Goal: Information Seeking & Learning: Learn about a topic

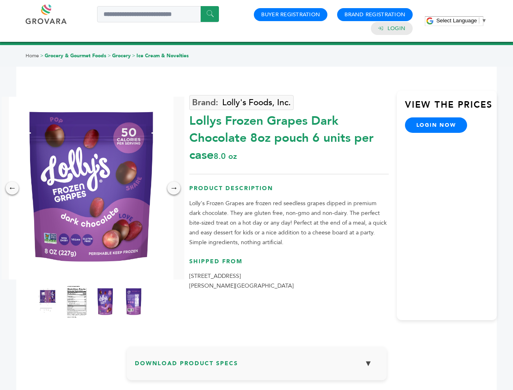
click at [462, 20] on span "Select Language" at bounding box center [457, 20] width 41 height 6
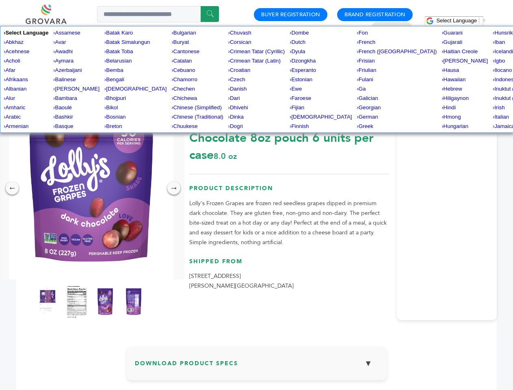
click at [91, 188] on img at bounding box center [91, 188] width 165 height 183
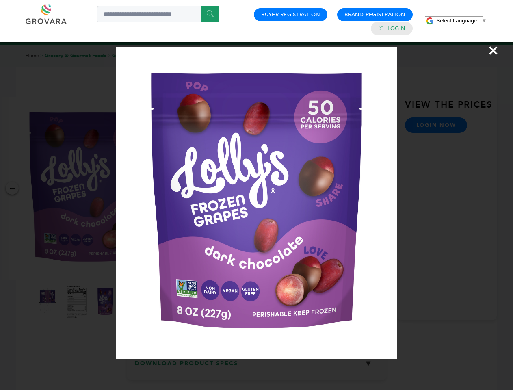
click at [12, 188] on div "×" at bounding box center [256, 195] width 513 height 390
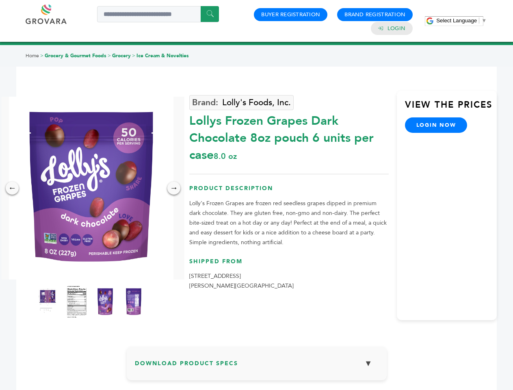
click at [174, 188] on div "→" at bounding box center [173, 188] width 13 height 13
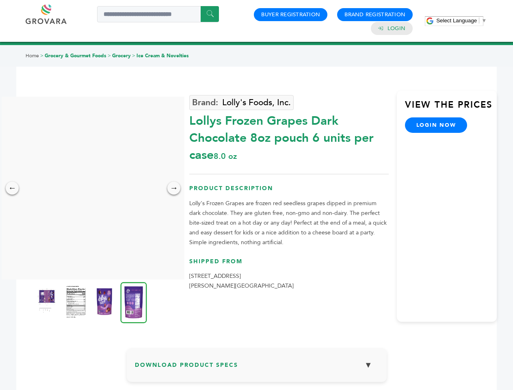
click at [48, 302] on img at bounding box center [47, 302] width 20 height 33
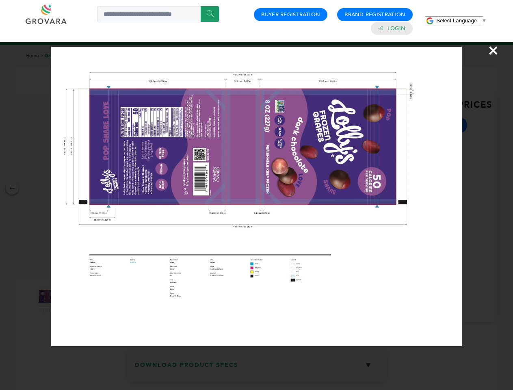
click at [77, 302] on div "×" at bounding box center [256, 195] width 513 height 390
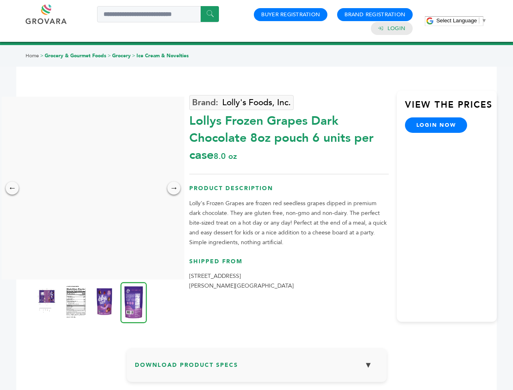
click at [105, 302] on img at bounding box center [104, 302] width 20 height 33
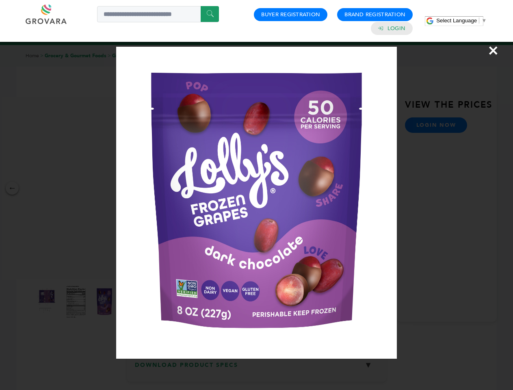
click at [134, 302] on div "×" at bounding box center [256, 195] width 513 height 390
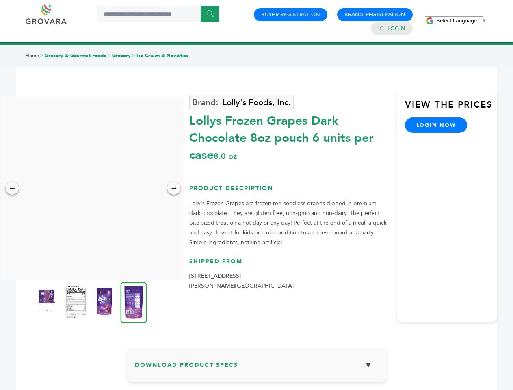
click at [257, 367] on h3 "Download Product Specs ▼" at bounding box center [257, 369] width 244 height 24
